Goal: Information Seeking & Learning: Learn about a topic

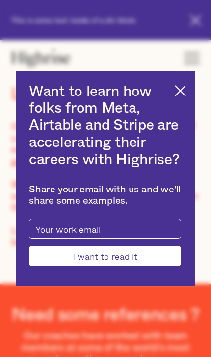
click at [186, 100] on div "Want to learn how folks from Meta, Airtable and Stripe are accelerating their c…" at bounding box center [105, 179] width 179 height 216
click at [187, 104] on div "Want to learn how folks from Meta, Airtable and Stripe are accelerating their c…" at bounding box center [105, 179] width 179 height 216
click at [179, 96] on img at bounding box center [179, 90] width 11 height 11
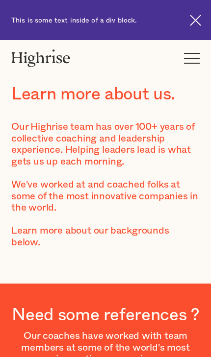
click at [186, 120] on div "Learn more about us. Our Highrise team has over 100+ years of collective coachi…" at bounding box center [105, 164] width 211 height 192
click at [199, 19] on img at bounding box center [194, 20] width 11 height 11
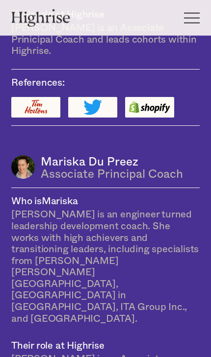
scroll to position [1560, 0]
click at [189, 34] on div "How It Works Individuals Programs 1 Highrise Leader A 6-month program to grow l…" at bounding box center [105, 18] width 211 height 36
click at [192, 23] on div at bounding box center [192, 23] width 16 height 1
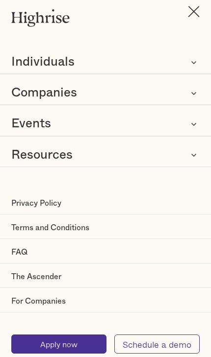
click at [74, 249] on link "FAQ" at bounding box center [105, 252] width 211 height 22
click at [25, 247] on link "FAQ" at bounding box center [105, 252] width 211 height 22
click at [199, 119] on icon at bounding box center [194, 124] width 12 height 12
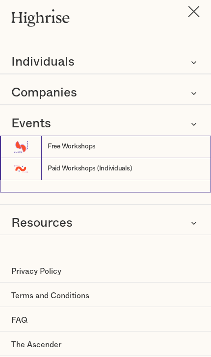
click at [201, 112] on div "Events" at bounding box center [105, 123] width 211 height 23
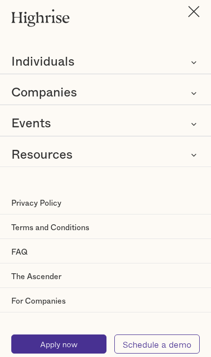
scroll to position [1559, 0]
click at [196, 95] on icon at bounding box center [194, 93] width 12 height 12
